Goal: Information Seeking & Learning: Learn about a topic

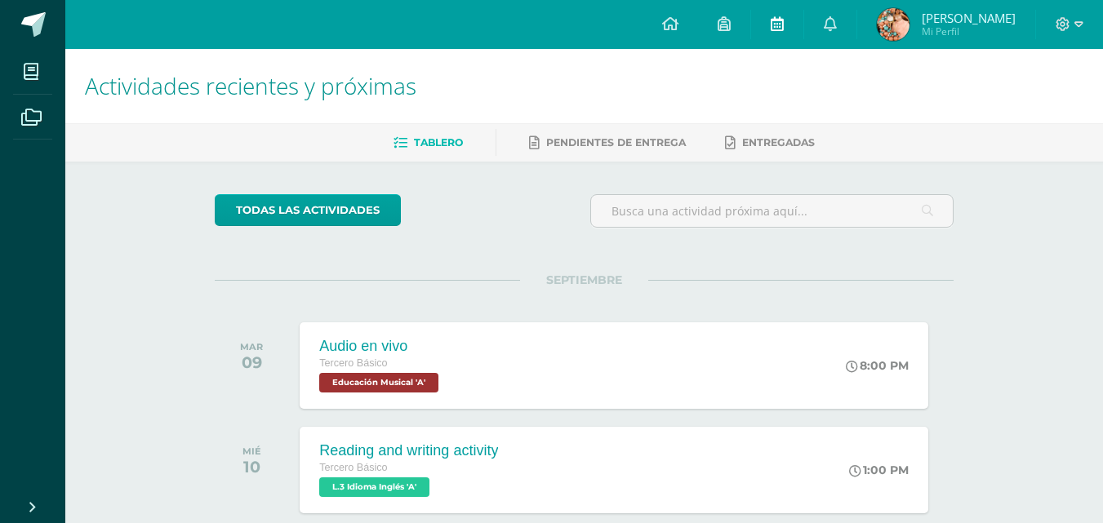
click at [784, 21] on link at bounding box center [777, 24] width 52 height 49
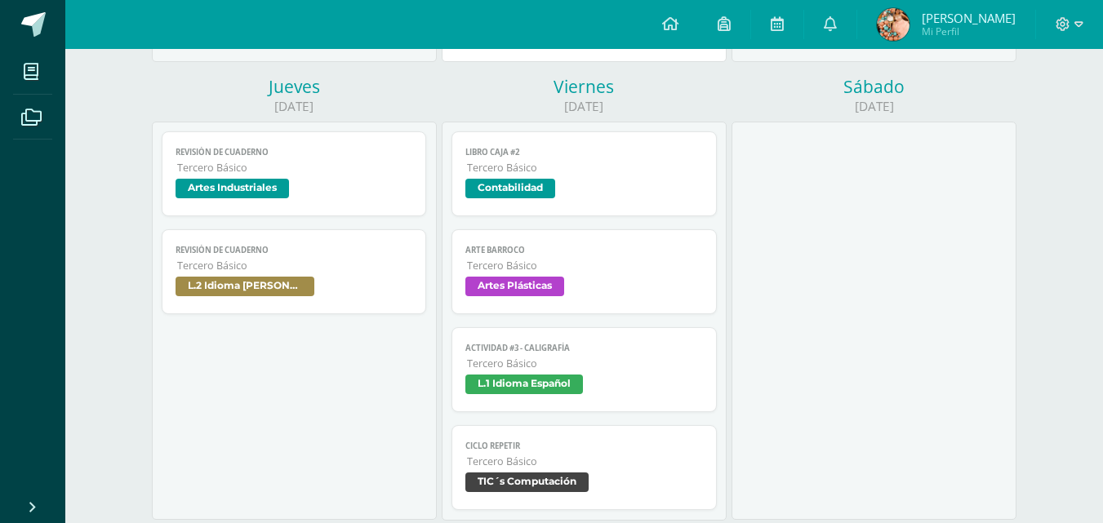
scroll to position [655, 0]
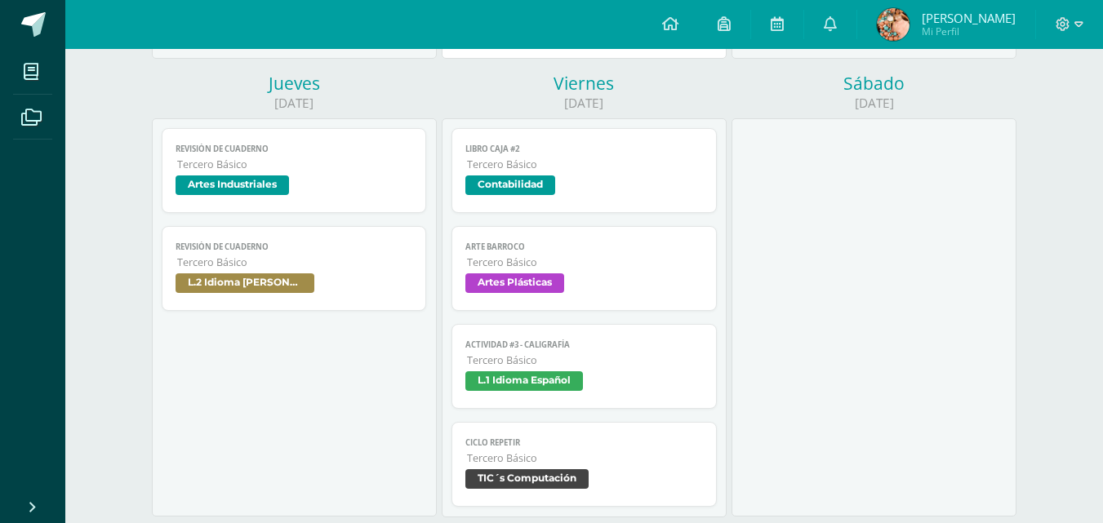
click at [231, 131] on link "Revisión de cuaderno Tercero Básico Artes Industriales" at bounding box center [294, 170] width 265 height 85
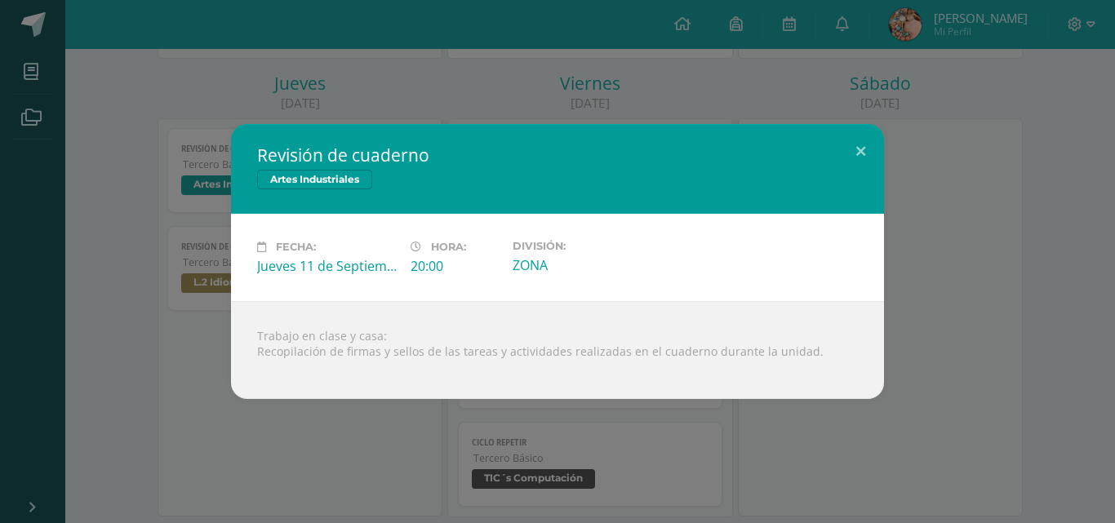
click at [100, 265] on div "Revisión de cuaderno Artes Industriales Fecha: [DATE] Hora: 20:00 División: ZON…" at bounding box center [558, 261] width 1102 height 275
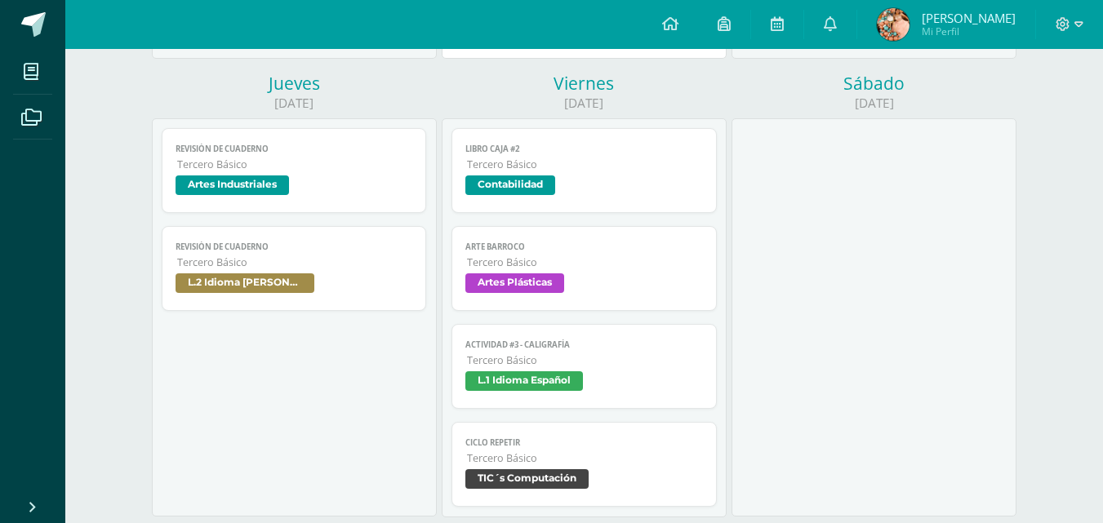
click at [273, 283] on span "L.2 Idioma [PERSON_NAME]" at bounding box center [244, 283] width 139 height 20
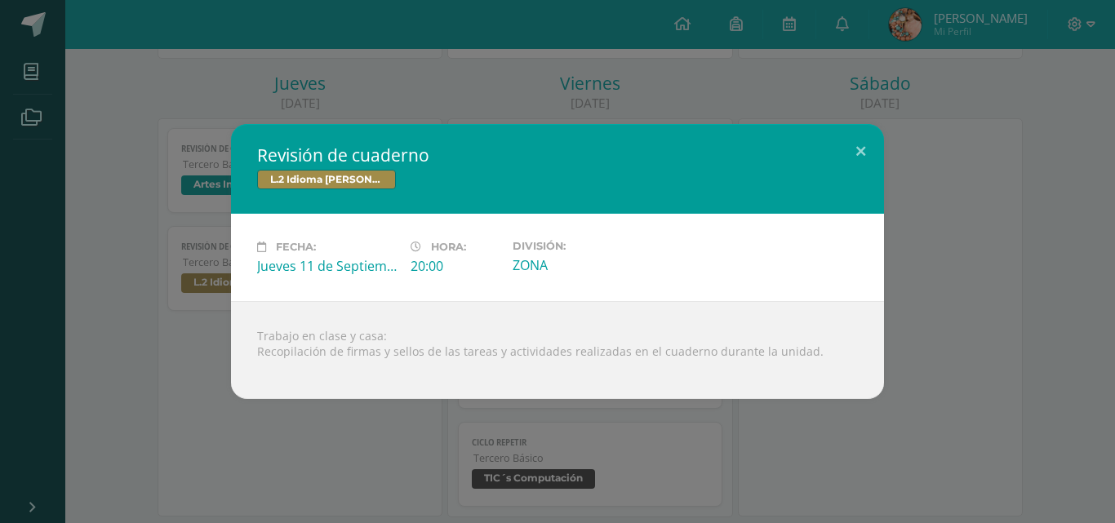
click at [165, 308] on div "Revisión de cuaderno L.2 Idioma [PERSON_NAME] Fecha: [DATE] Hora: 20:00 Divisió…" at bounding box center [558, 261] width 1102 height 275
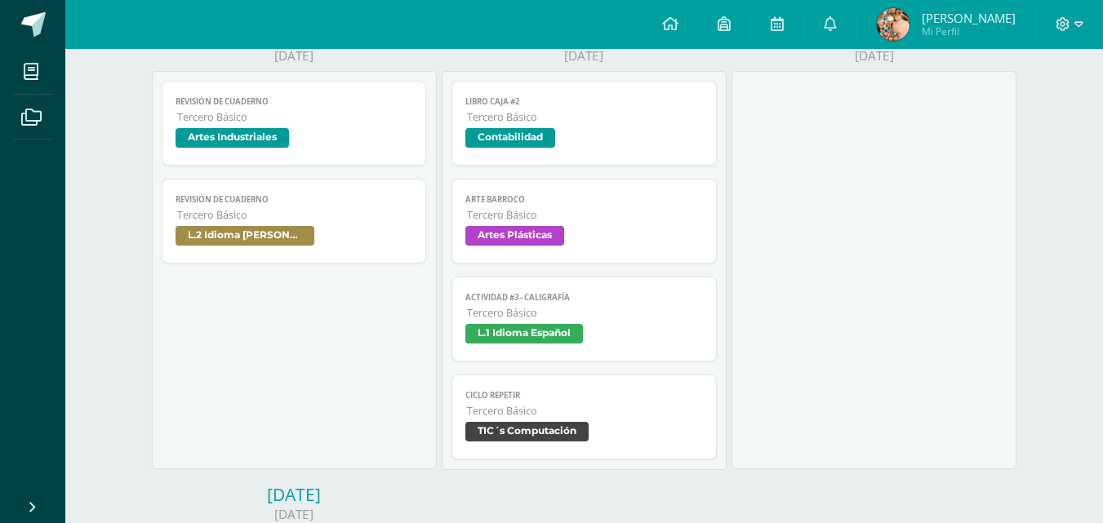
scroll to position [694, 0]
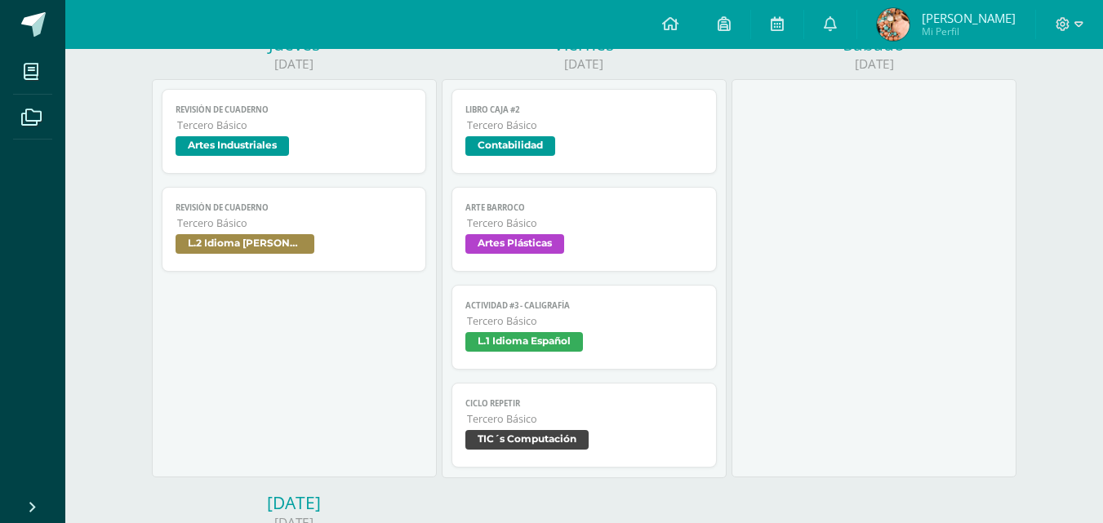
click at [526, 131] on span "Tercero Básico" at bounding box center [585, 125] width 236 height 14
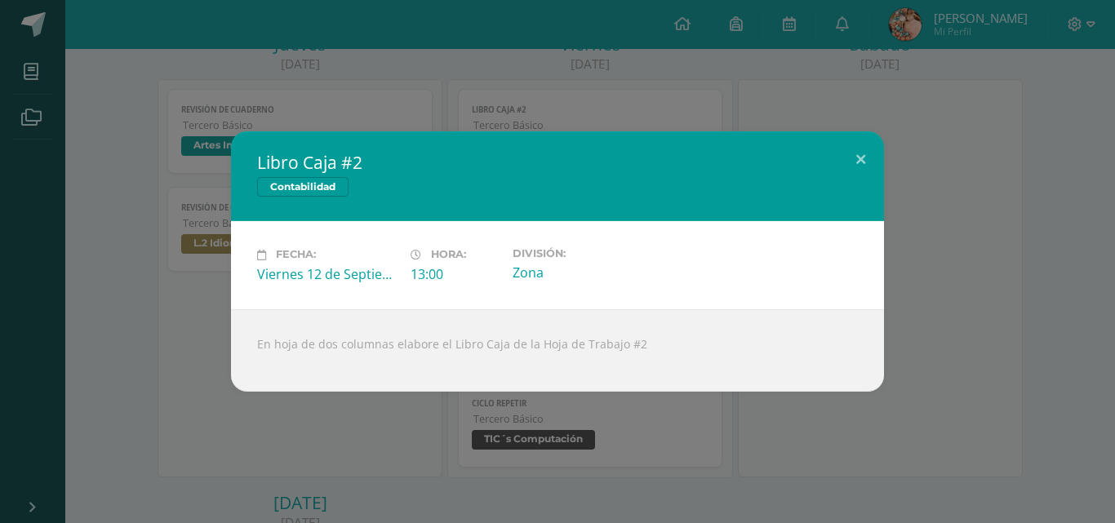
click at [169, 274] on div "Libro Caja #2 Contabilidad Fecha: [DATE] Hora: 13:00 División: Zona En hoja de …" at bounding box center [558, 261] width 1102 height 260
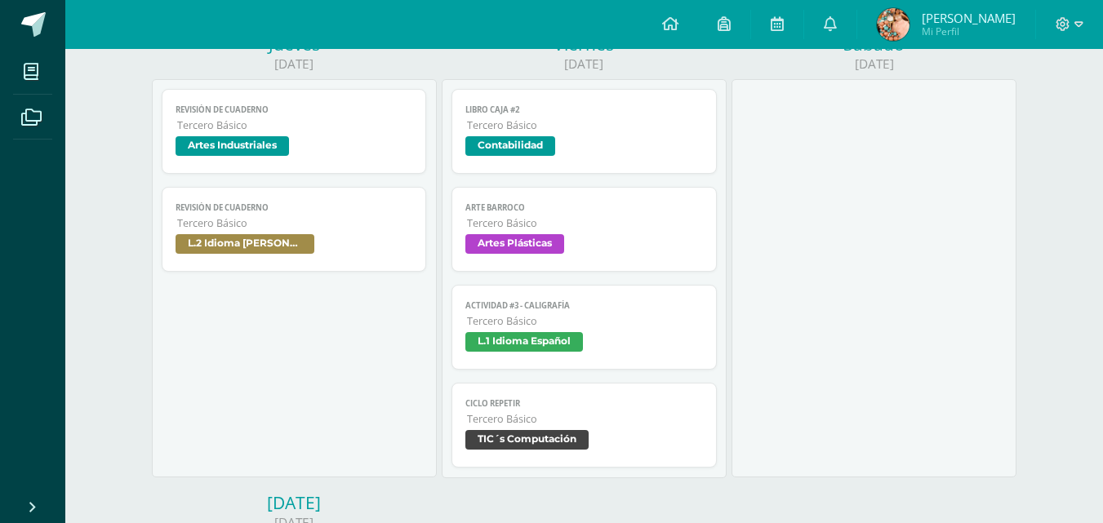
click at [538, 228] on span "Tercero Básico" at bounding box center [585, 223] width 236 height 14
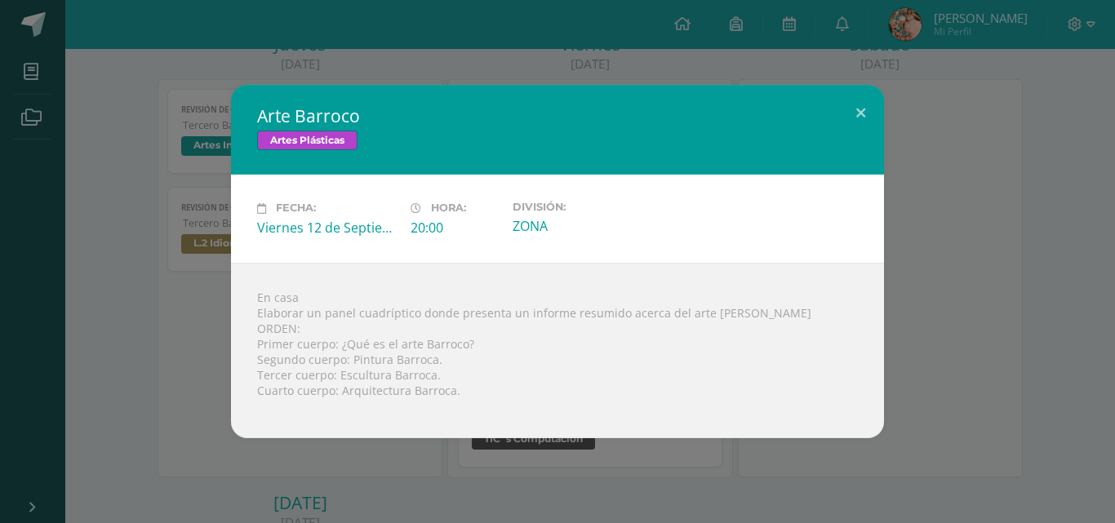
click at [140, 329] on div "Arte Barroco Artes Plásticas Fecha: [DATE] Hora: 20:00 División: ZONA En casa O…" at bounding box center [558, 261] width 1102 height 353
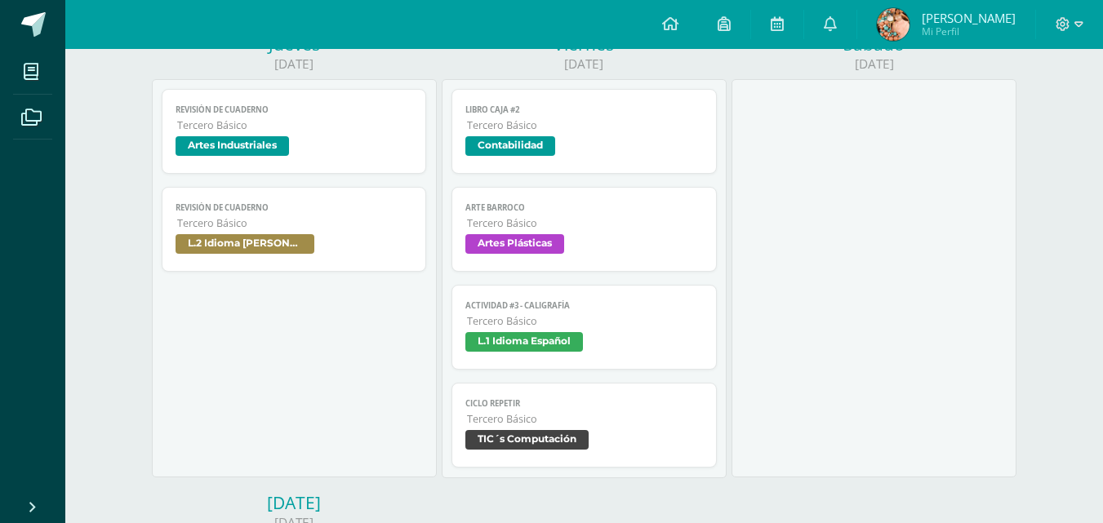
click at [559, 317] on span "Tercero Básico" at bounding box center [585, 321] width 236 height 14
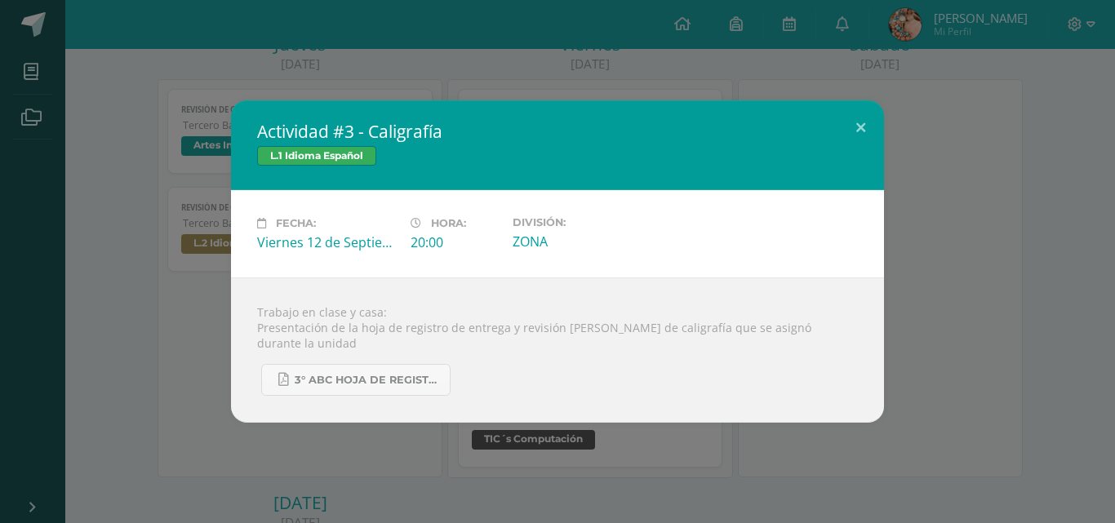
click at [220, 413] on div "Actividad #3 - Caligrafía L.1 Idioma Español Fecha: [DATE] Hora: 20:00 División…" at bounding box center [558, 261] width 1102 height 322
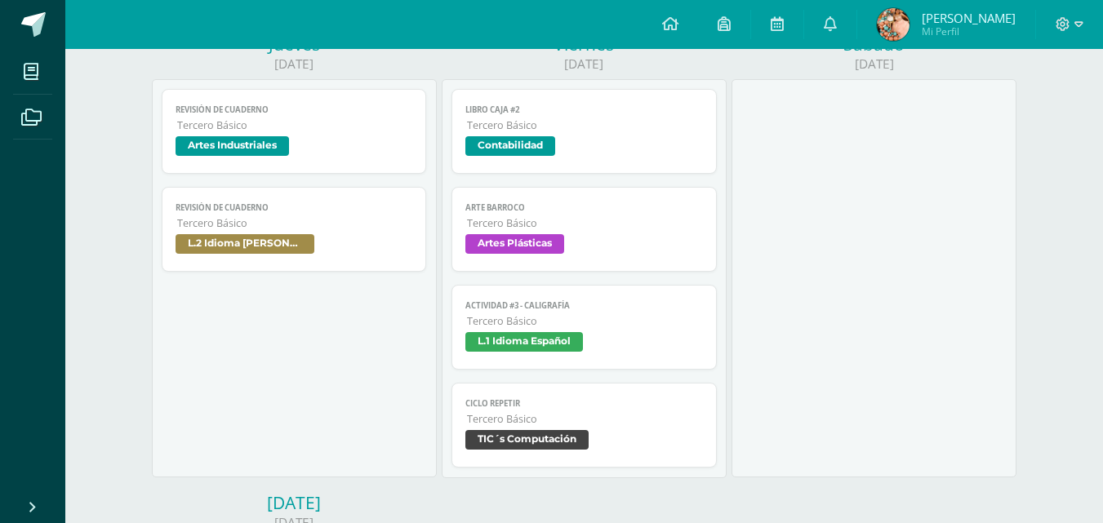
click at [577, 407] on span "Ciclo Repetir" at bounding box center [584, 403] width 238 height 11
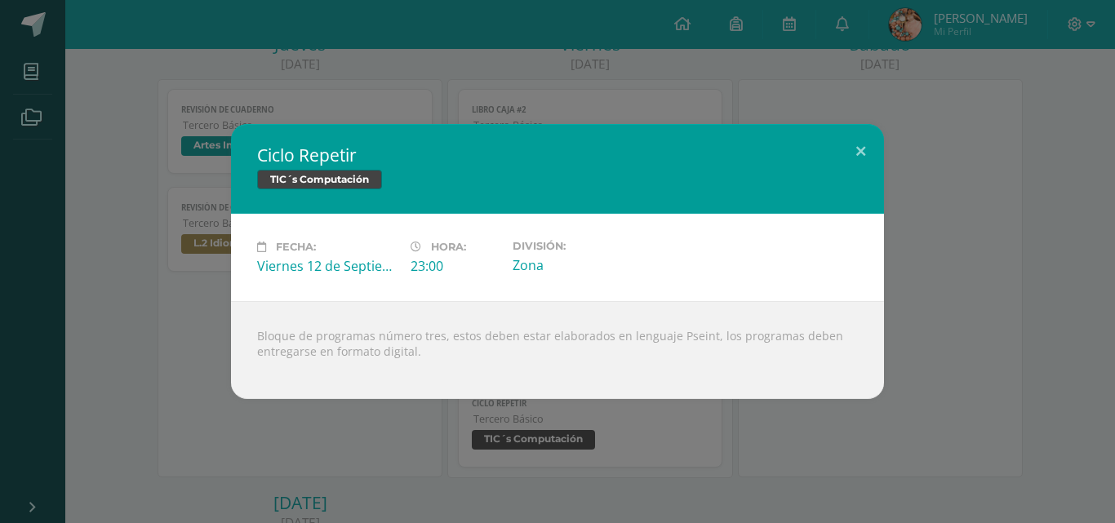
click at [508, 447] on div "Ciclo Repetir TIC´s Computación Fecha: [DATE] Hora: 23:00 División: Zona Loadin…" at bounding box center [557, 261] width 1115 height 523
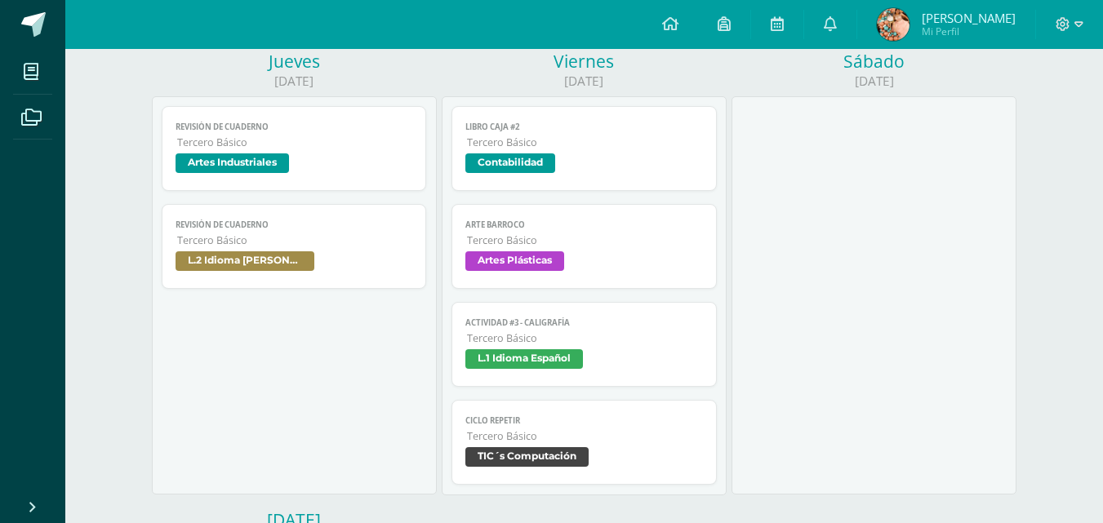
scroll to position [663, 0]
